Goal: Information Seeking & Learning: Check status

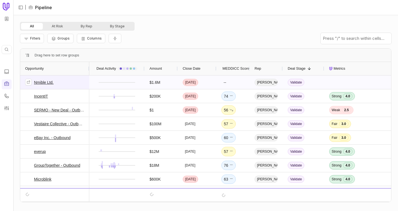
click at [38, 82] on link "Nmible Ltd." at bounding box center [44, 82] width 20 height 7
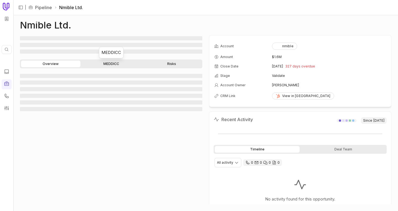
click at [101, 65] on link "MEDDICC" at bounding box center [111, 64] width 59 height 7
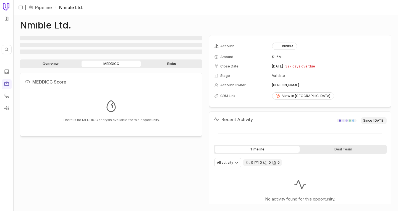
click at [59, 63] on link "Overview" at bounding box center [50, 64] width 59 height 7
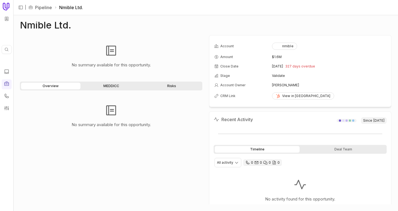
click at [105, 88] on link "MEDDICC" at bounding box center [111, 86] width 59 height 7
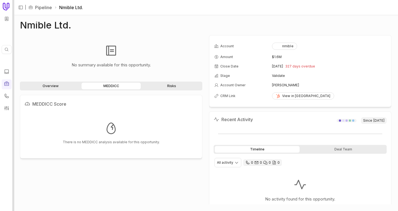
click at [13, 50] on div at bounding box center [13, 105] width 2 height 211
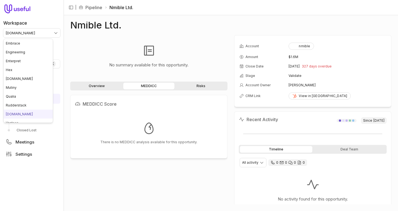
click at [17, 30] on html "Workspace [DOMAIN_NAME] Quick search... ⌘ K Deals Pipeline Open Opportunities C…" at bounding box center [199, 105] width 398 height 211
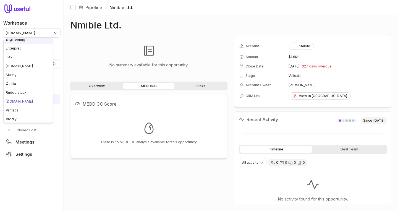
scroll to position [16, 0]
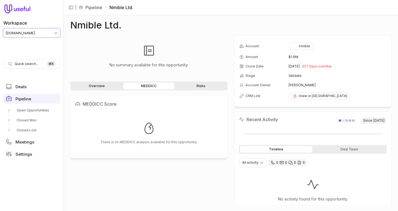
click at [123, 54] on html "Workspace [DOMAIN_NAME] Quick search... ⌘ K Deals Pipeline Open Opportunities C…" at bounding box center [199, 105] width 398 height 211
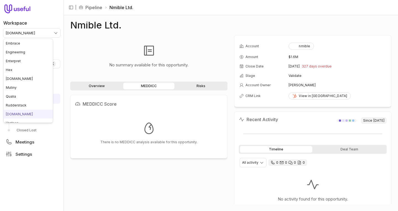
click at [22, 35] on html "Workspace [DOMAIN_NAME] Quick search... ⌘ K Deals Pipeline Open Opportunities C…" at bounding box center [199, 105] width 398 height 211
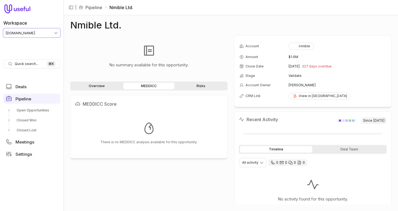
click at [89, 62] on html "Workspace [DOMAIN_NAME] Quick search... ⌘ K Deals Pipeline Open Opportunities C…" at bounding box center [199, 105] width 398 height 211
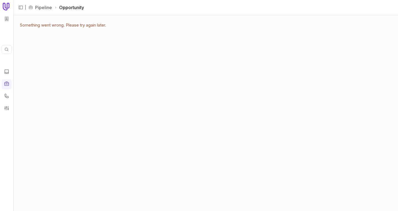
click at [14, 38] on div "Something went wrong. Please try again later." at bounding box center [205, 113] width 385 height 196
click at [12, 38] on nav "Quick search... ⌘ K" at bounding box center [6, 105] width 13 height 211
click at [15, 38] on div "Something went wrong. Please try again later." at bounding box center [205, 113] width 385 height 196
click at [13, 38] on div at bounding box center [13, 105] width 2 height 211
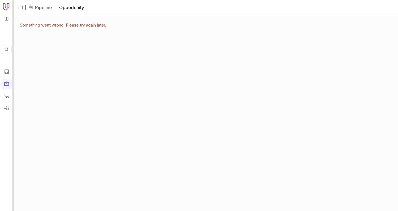
click at [13, 20] on div at bounding box center [13, 105] width 2 height 211
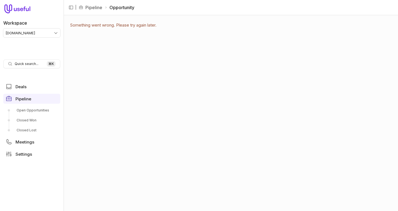
click at [17, 34] on html "Workspace [DOMAIN_NAME] Quick search... ⌘ K Deals Pipeline Open Opportunities C…" at bounding box center [199, 105] width 398 height 211
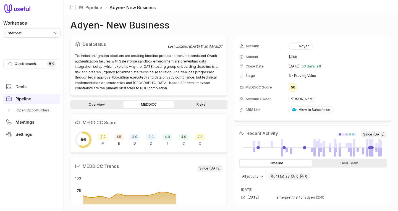
scroll to position [69, 0]
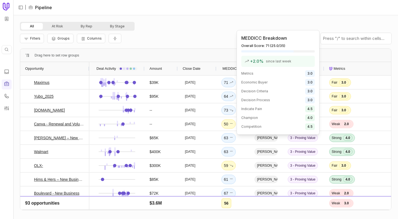
click at [250, 61] on span "+ 2.0 %" at bounding box center [254, 61] width 19 height 7
click at [247, 61] on icon at bounding box center [247, 61] width 4 height 4
